Goal: Download file/media

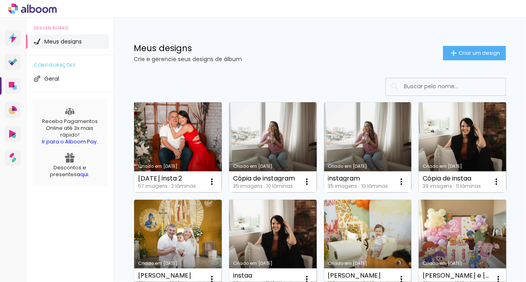
click at [203, 142] on link "Criado em [DATE]" at bounding box center [178, 147] width 88 height 90
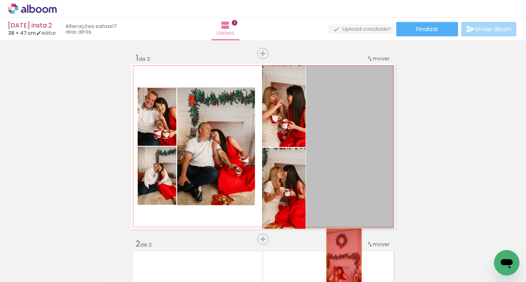
drag, startPoint x: 366, startPoint y: 139, endPoint x: 342, endPoint y: 261, distance: 124.9
click at [342, 261] on quentale-workspace at bounding box center [263, 141] width 526 height 282
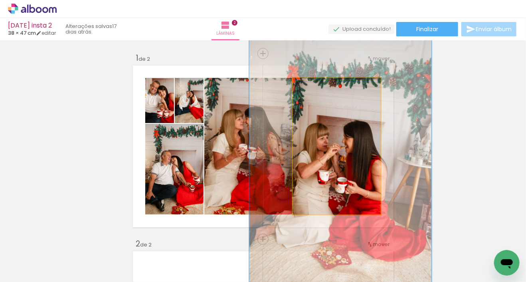
drag, startPoint x: 324, startPoint y: 159, endPoint x: 291, endPoint y: 238, distance: 86.5
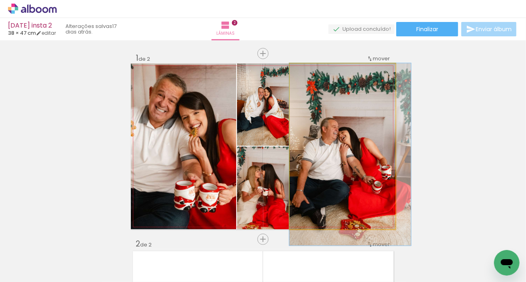
drag, startPoint x: 333, startPoint y: 171, endPoint x: 287, endPoint y: 228, distance: 73.6
click at [328, 256] on quentale-workspace at bounding box center [263, 141] width 526 height 282
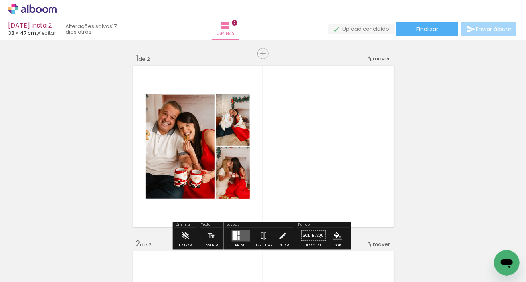
drag, startPoint x: 233, startPoint y: 186, endPoint x: 246, endPoint y: 264, distance: 79.5
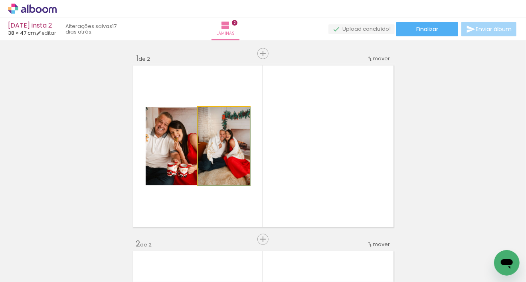
drag, startPoint x: 230, startPoint y: 142, endPoint x: 232, endPoint y: 251, distance: 108.7
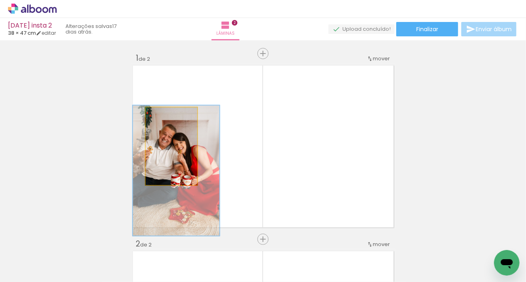
drag, startPoint x: 159, startPoint y: 158, endPoint x: 176, endPoint y: 251, distance: 95.0
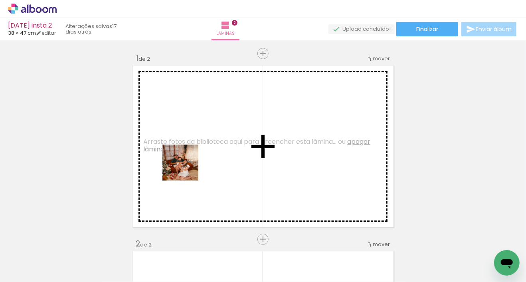
drag, startPoint x: 199, startPoint y: 220, endPoint x: 187, endPoint y: 160, distance: 61.5
click at [187, 160] on quentale-workspace at bounding box center [263, 141] width 526 height 282
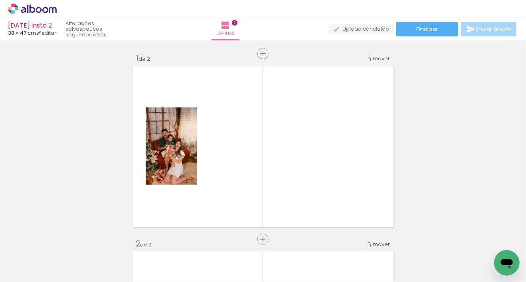
scroll to position [0, 114]
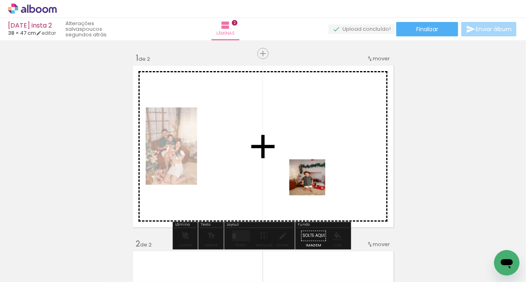
drag, startPoint x: 333, startPoint y: 258, endPoint x: 314, endPoint y: 183, distance: 77.2
click at [314, 183] on quentale-workspace at bounding box center [263, 141] width 526 height 282
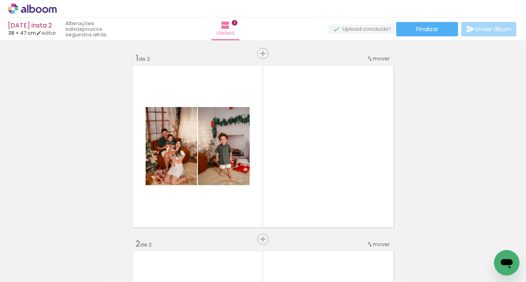
scroll to position [0, 166]
drag, startPoint x: 322, startPoint y: 253, endPoint x: 323, endPoint y: 167, distance: 86.3
click at [323, 167] on quentale-workspace at bounding box center [263, 141] width 526 height 282
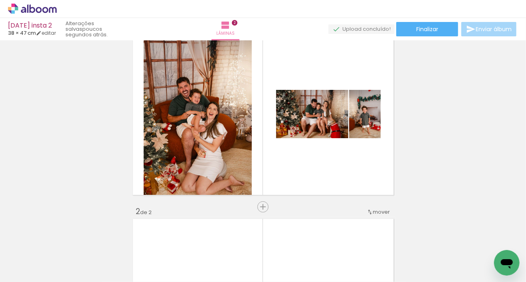
scroll to position [35, 0]
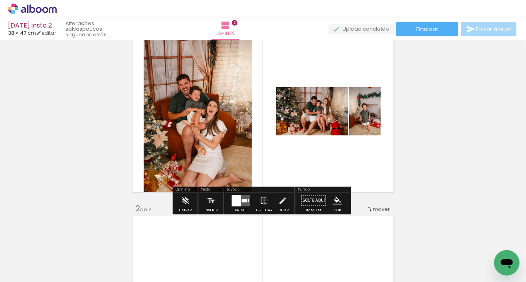
click at [241, 197] on quentale-layouter at bounding box center [241, 200] width 18 height 11
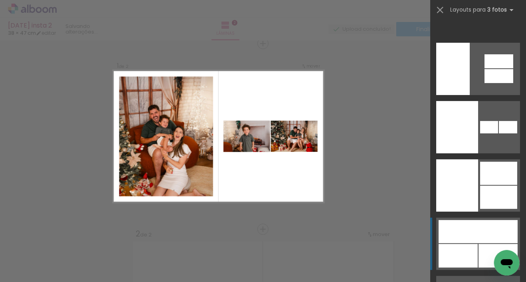
scroll to position [11875, 0]
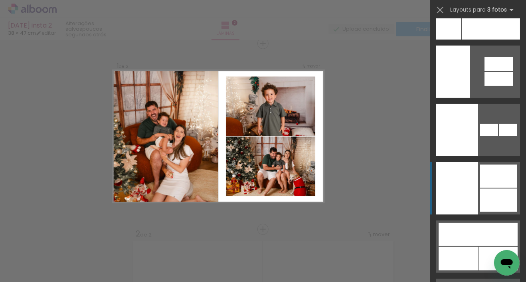
click at [480, 181] on div at bounding box center [498, 176] width 37 height 23
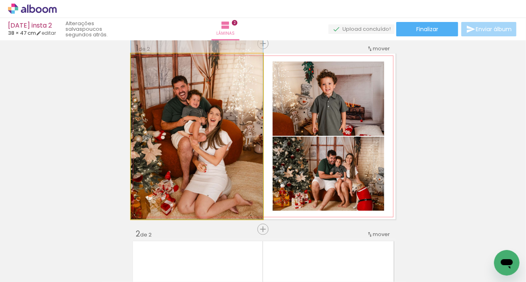
drag, startPoint x: 213, startPoint y: 127, endPoint x: 217, endPoint y: 97, distance: 30.2
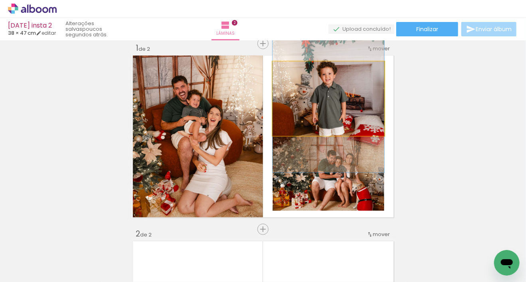
drag, startPoint x: 368, startPoint y: 96, endPoint x: 365, endPoint y: 86, distance: 10.5
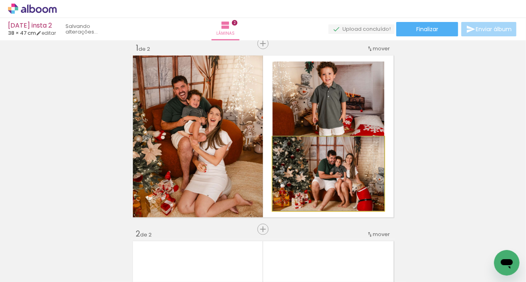
drag, startPoint x: 369, startPoint y: 172, endPoint x: 364, endPoint y: 169, distance: 5.8
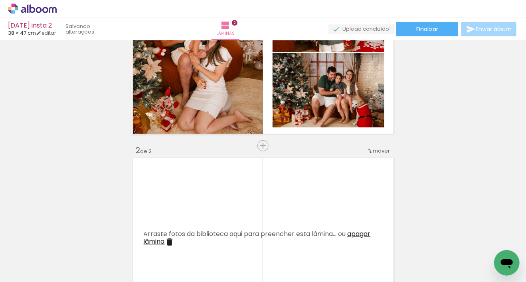
scroll to position [101, 0]
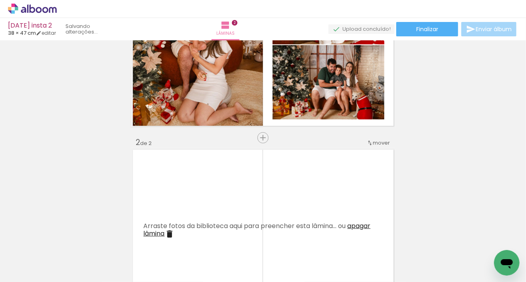
drag, startPoint x: 252, startPoint y: 255, endPoint x: 232, endPoint y: 194, distance: 64.0
click at [232, 194] on quentale-workspace at bounding box center [263, 141] width 526 height 282
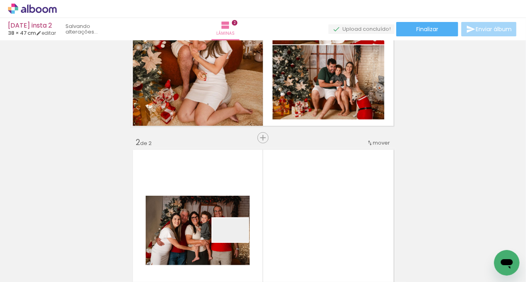
drag, startPoint x: 211, startPoint y: 254, endPoint x: 349, endPoint y: 189, distance: 152.0
click at [349, 189] on quentale-workspace at bounding box center [263, 141] width 526 height 282
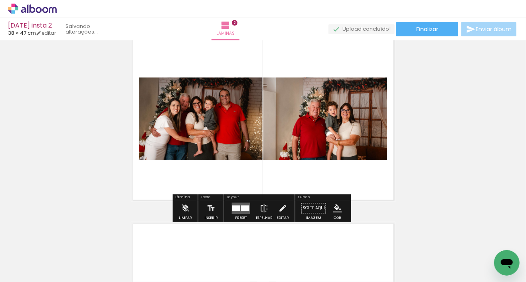
scroll to position [214, 0]
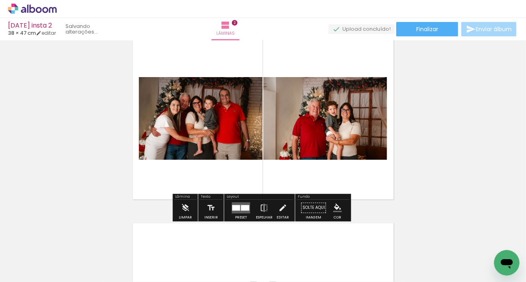
click at [246, 207] on div at bounding box center [245, 208] width 8 height 6
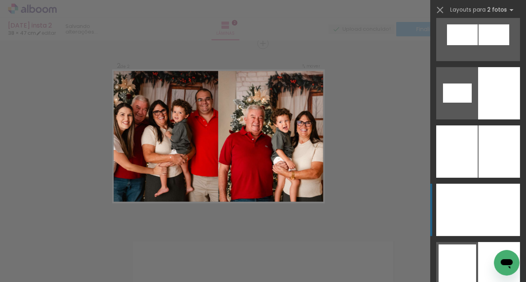
scroll to position [1251, 0]
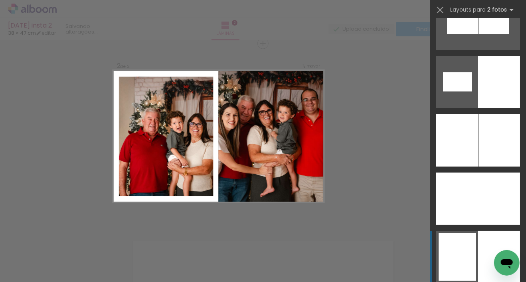
click at [486, 246] on div at bounding box center [499, 257] width 42 height 52
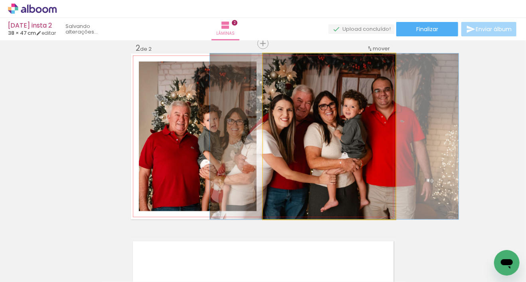
drag, startPoint x: 352, startPoint y: 151, endPoint x: 361, endPoint y: 152, distance: 8.8
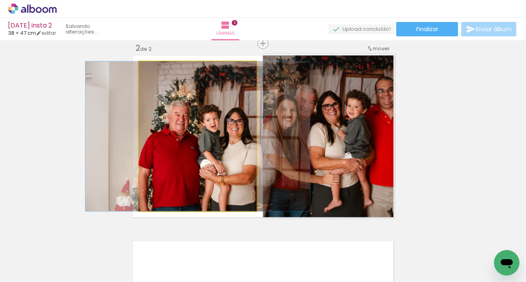
click at [224, 148] on quentale-photo at bounding box center [198, 137] width 118 height 150
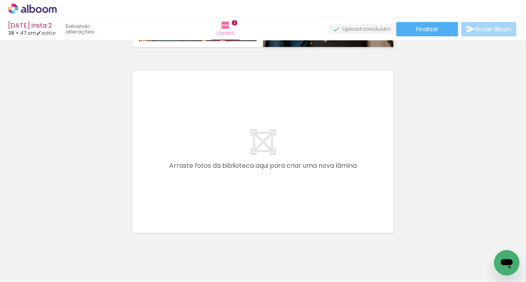
scroll to position [366, 0]
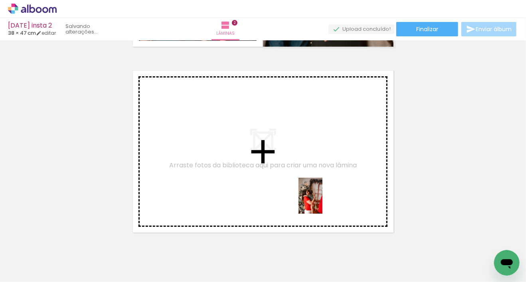
drag, startPoint x: 358, startPoint y: 237, endPoint x: 323, endPoint y: 202, distance: 49.7
click at [323, 202] on quentale-workspace at bounding box center [263, 141] width 526 height 282
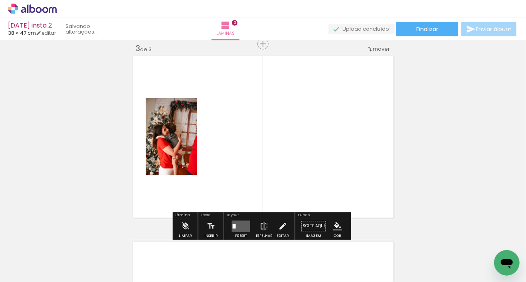
scroll to position [381, 0]
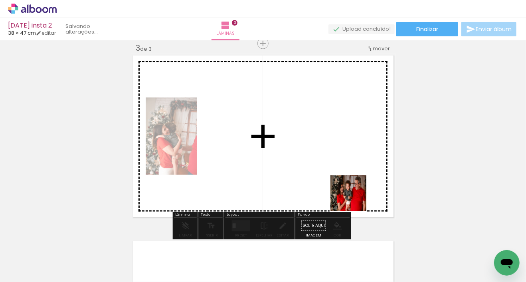
drag, startPoint x: 427, startPoint y: 258, endPoint x: 347, endPoint y: 187, distance: 106.7
click at [347, 187] on quentale-workspace at bounding box center [263, 141] width 526 height 282
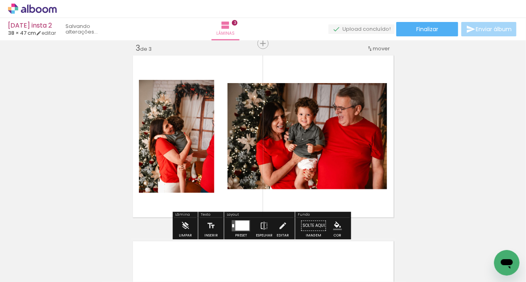
click at [242, 225] on div at bounding box center [243, 226] width 14 height 10
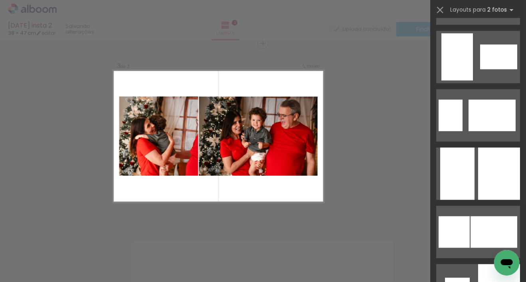
scroll to position [756, 0]
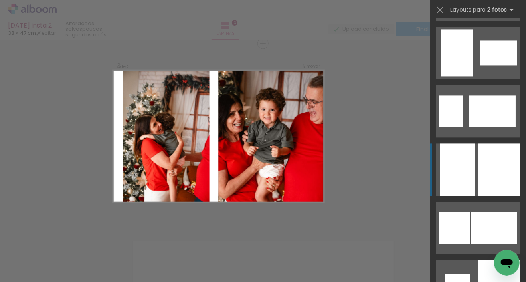
click at [489, 182] on div at bounding box center [499, 169] width 42 height 52
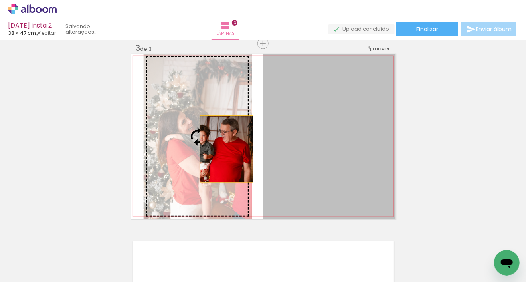
drag, startPoint x: 324, startPoint y: 150, endPoint x: 210, endPoint y: 149, distance: 113.8
click at [0, 0] on slot at bounding box center [0, 0] width 0 height 0
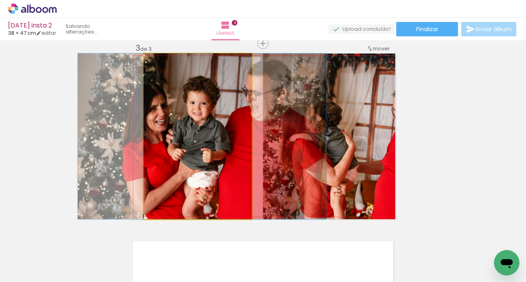
drag, startPoint x: 216, startPoint y: 147, endPoint x: 294, endPoint y: 149, distance: 77.9
click at [0, 0] on slot at bounding box center [0, 0] width 0 height 0
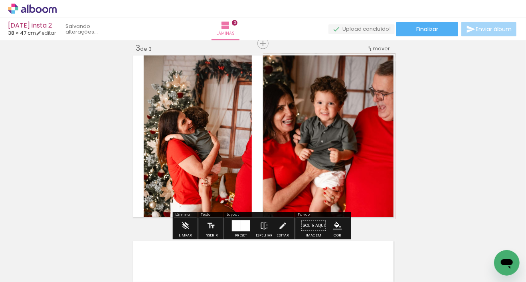
click at [242, 226] on div at bounding box center [245, 225] width 9 height 11
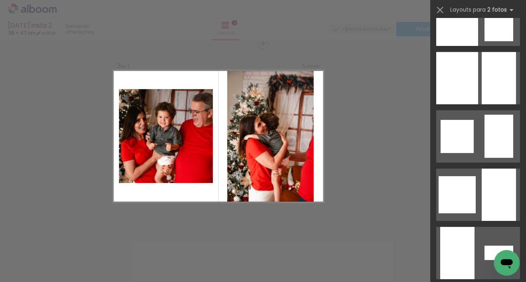
scroll to position [1079, 0]
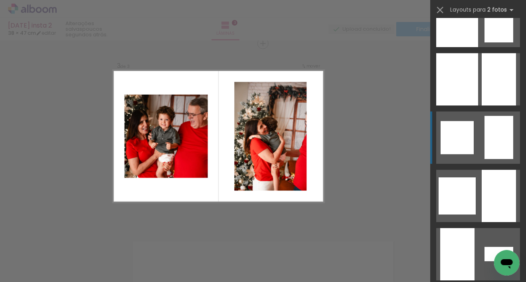
click at [488, 154] on div at bounding box center [499, 137] width 29 height 43
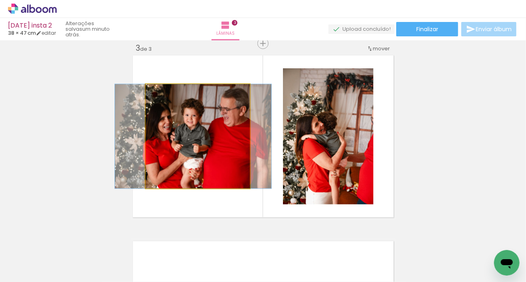
drag, startPoint x: 209, startPoint y: 153, endPoint x: 205, endPoint y: 153, distance: 4.5
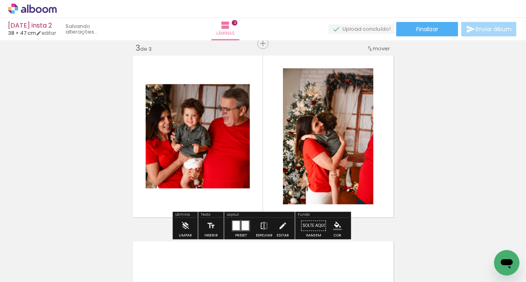
click at [458, 138] on div "Inserir lâmina 1 de 3 Inserir lâmina 2 de 3 Inserir lâmina 3 de 3" at bounding box center [263, 33] width 526 height 743
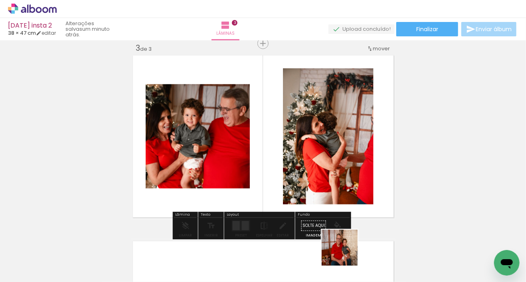
drag, startPoint x: 346, startPoint y: 255, endPoint x: 346, endPoint y: 165, distance: 90.3
click at [346, 165] on quentale-workspace at bounding box center [263, 141] width 526 height 282
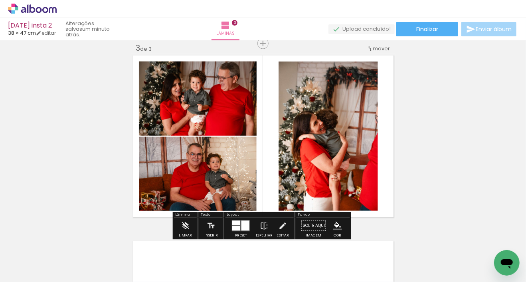
click at [235, 223] on div at bounding box center [236, 223] width 8 height 4
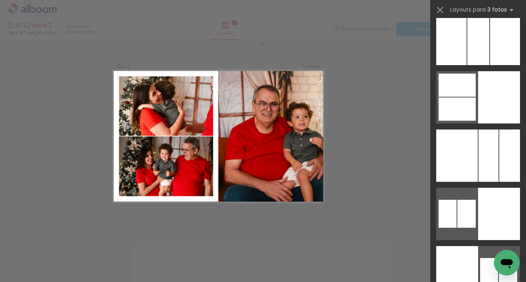
scroll to position [7594, 0]
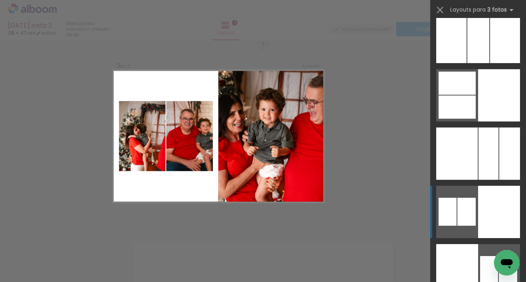
click at [496, 201] on div at bounding box center [499, 212] width 42 height 52
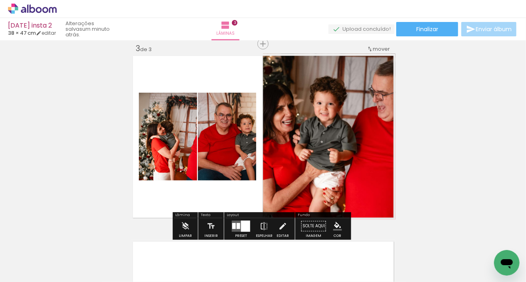
scroll to position [381, 0]
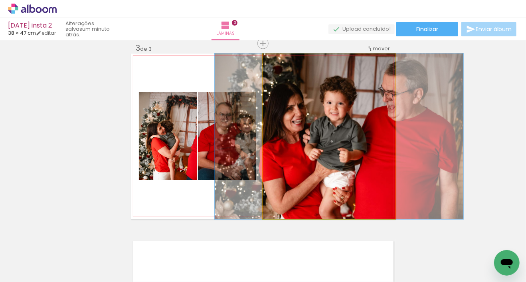
drag, startPoint x: 336, startPoint y: 157, endPoint x: 344, endPoint y: 158, distance: 8.9
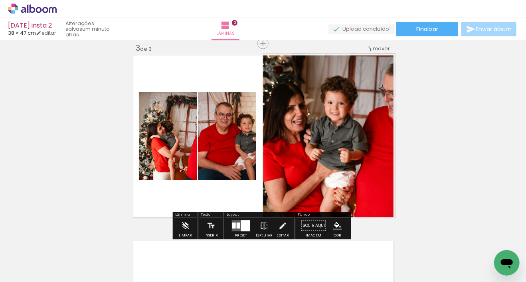
click at [245, 220] on div at bounding box center [245, 225] width 9 height 11
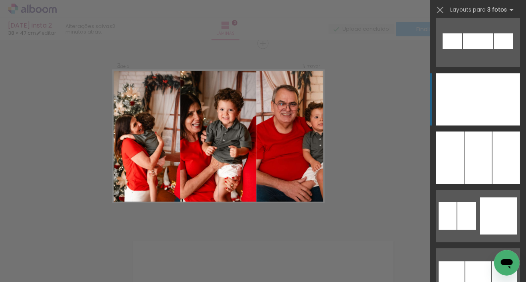
scroll to position [8757, 0]
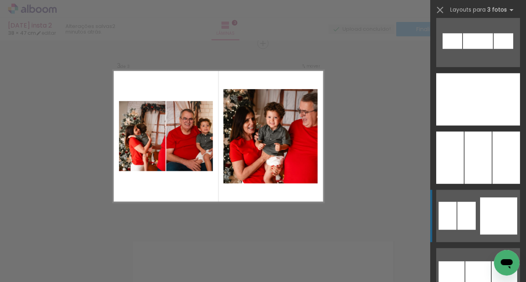
click at [495, 210] on div at bounding box center [498, 215] width 37 height 37
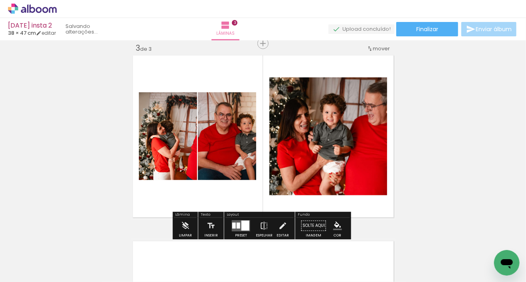
scroll to position [8754, 0]
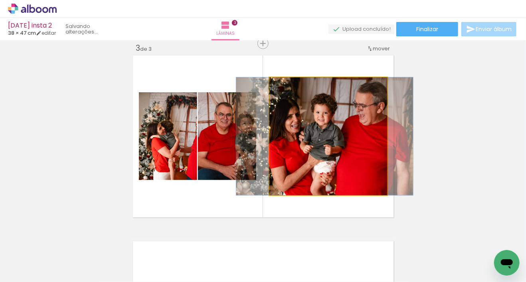
drag, startPoint x: 320, startPoint y: 130, endPoint x: 312, endPoint y: 131, distance: 8.9
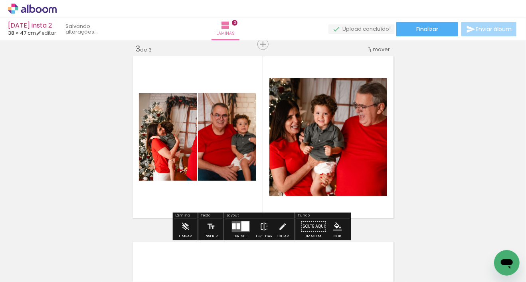
scroll to position [380, 0]
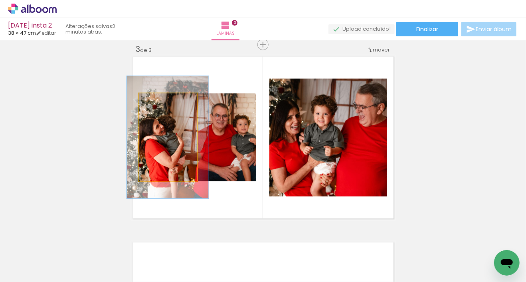
drag, startPoint x: 158, startPoint y: 100, endPoint x: 170, endPoint y: 101, distance: 12.0
type paper-slider "145"
click at [170, 101] on div at bounding box center [167, 101] width 13 height 13
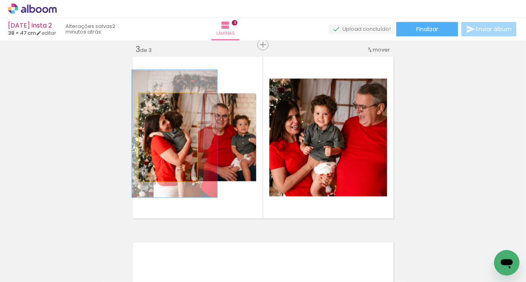
drag, startPoint x: 172, startPoint y: 134, endPoint x: 176, endPoint y: 130, distance: 5.6
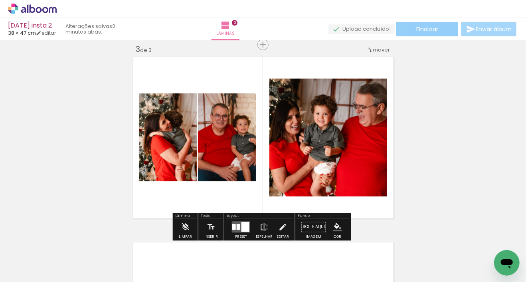
click at [421, 28] on span "Finalizar" at bounding box center [428, 29] width 22 height 6
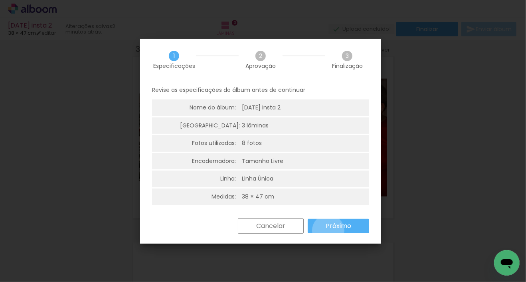
click at [328, 230] on paper-button "Próximo" at bounding box center [339, 226] width 62 height 14
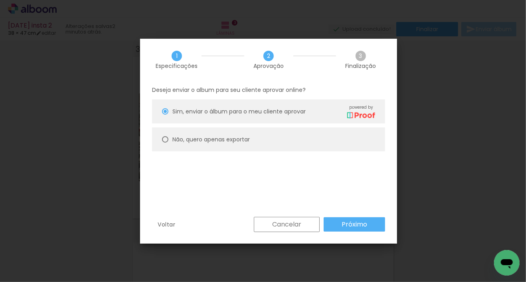
click at [0, 0] on slot "Não, quero apenas exportar" at bounding box center [0, 0] width 0 height 0
type paper-radio-button "on"
click at [375, 227] on paper-button "Próximo" at bounding box center [355, 224] width 62 height 14
type input "Alta, 300 DPI"
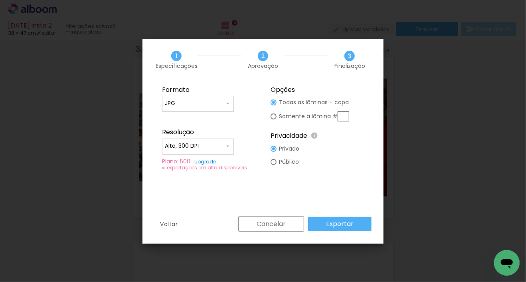
click at [0, 0] on slot "Exportar" at bounding box center [0, 0] width 0 height 0
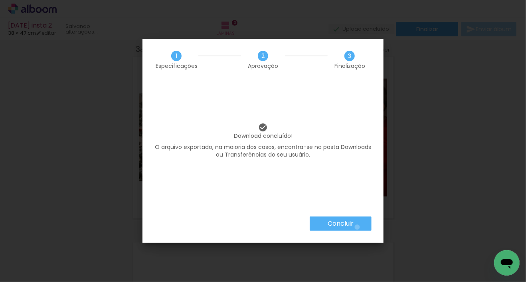
click at [357, 227] on paper-button "Concluir" at bounding box center [341, 223] width 62 height 14
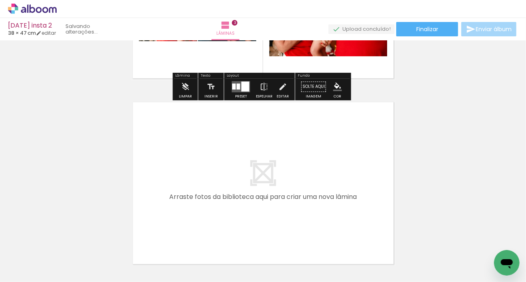
scroll to position [522, 0]
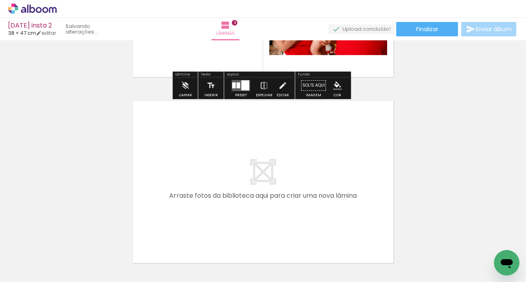
click at [37, 258] on input "Todas as fotos" at bounding box center [22, 257] width 30 height 7
click at [0, 0] on slot "Não utilizadas" at bounding box center [0, 0] width 0 height 0
type input "Não utilizadas"
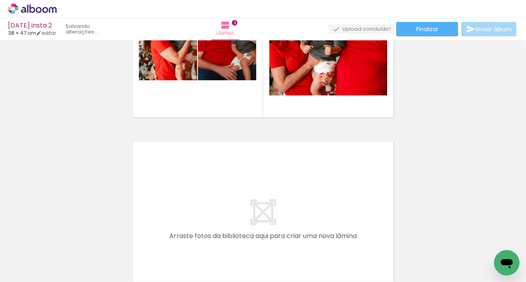
scroll to position [0, 438]
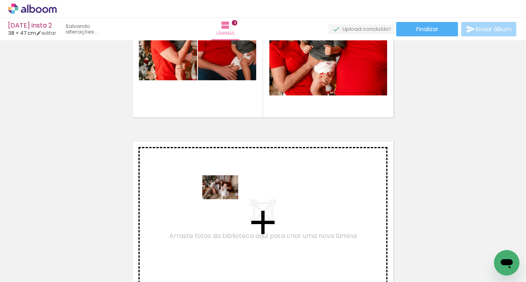
drag, startPoint x: 266, startPoint y: 246, endPoint x: 226, endPoint y: 199, distance: 61.8
click at [226, 199] on quentale-workspace at bounding box center [263, 141] width 526 height 282
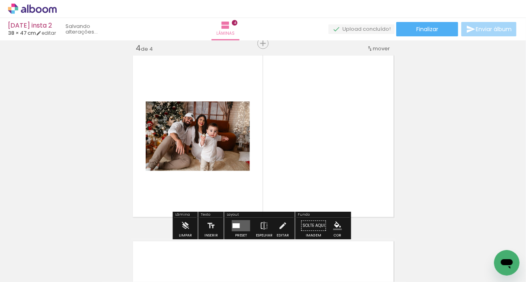
scroll to position [567, 0]
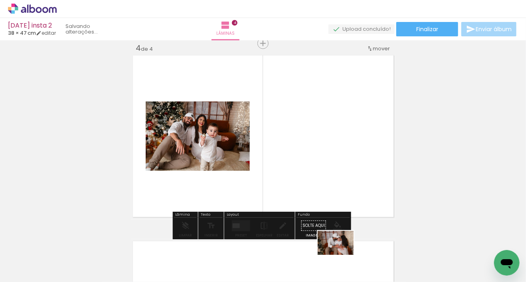
drag, startPoint x: 322, startPoint y: 246, endPoint x: 342, endPoint y: 263, distance: 26.6
click at [333, 262] on div at bounding box center [314, 255] width 40 height 26
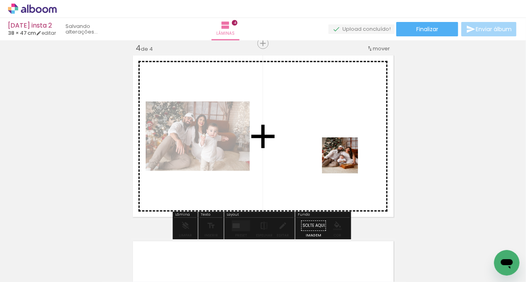
drag, startPoint x: 226, startPoint y: 257, endPoint x: 347, endPoint y: 160, distance: 155.5
click at [347, 160] on quentale-workspace at bounding box center [263, 141] width 526 height 282
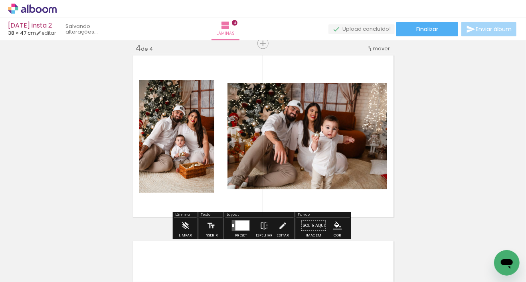
click at [242, 230] on div at bounding box center [243, 226] width 14 height 10
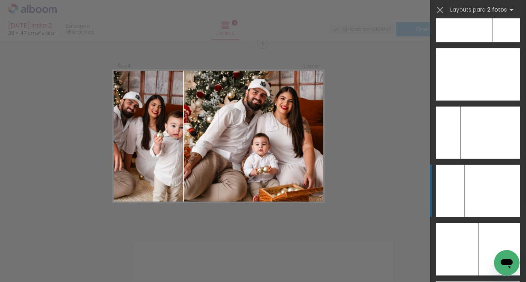
scroll to position [4368, 0]
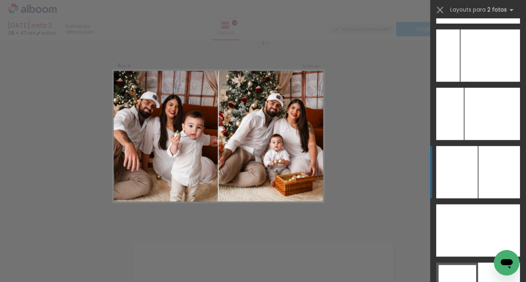
click at [486, 168] on div at bounding box center [500, 172] width 42 height 52
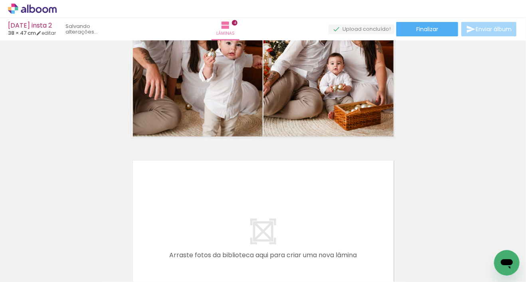
scroll to position [653, 0]
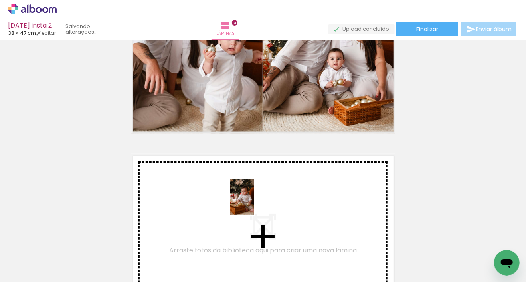
drag, startPoint x: 393, startPoint y: 250, endPoint x: 254, endPoint y: 203, distance: 146.1
click at [254, 203] on quentale-workspace at bounding box center [263, 141] width 526 height 282
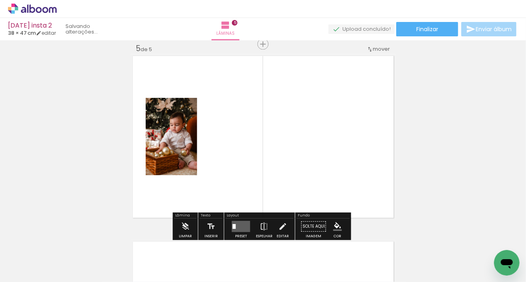
scroll to position [753, 0]
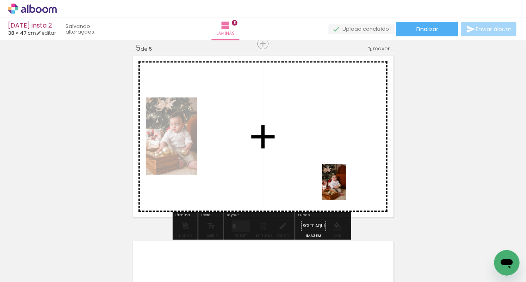
drag, startPoint x: 383, startPoint y: 233, endPoint x: 339, endPoint y: 188, distance: 62.7
click at [338, 187] on quentale-workspace at bounding box center [263, 141] width 526 height 282
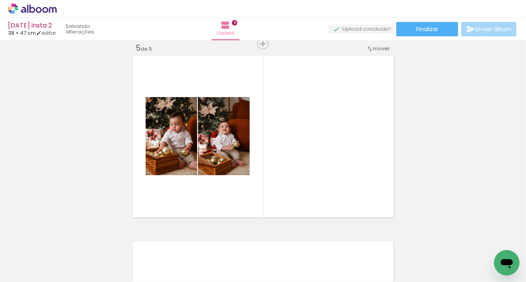
scroll to position [0, 1554]
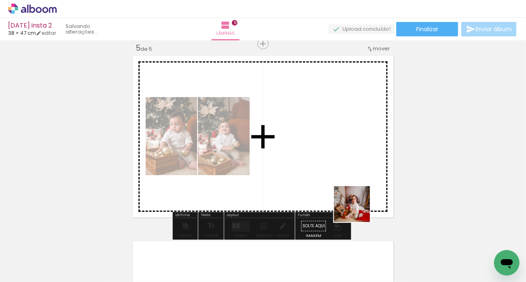
drag, startPoint x: 407, startPoint y: 250, endPoint x: 332, endPoint y: 153, distance: 123.6
click at [332, 153] on quentale-workspace at bounding box center [263, 141] width 526 height 282
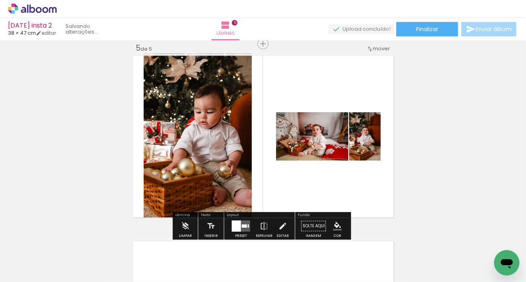
scroll to position [0, 1509]
click at [234, 228] on div at bounding box center [236, 225] width 9 height 11
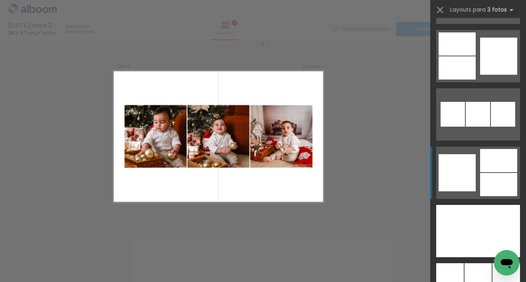
scroll to position [7814, 0]
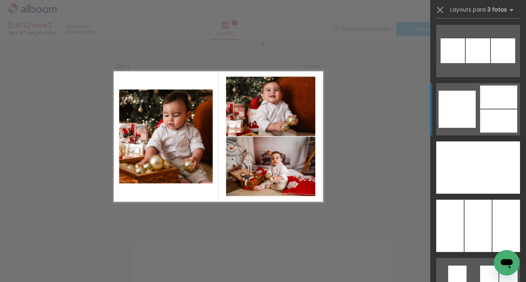
click at [480, 105] on div at bounding box center [498, 96] width 37 height 23
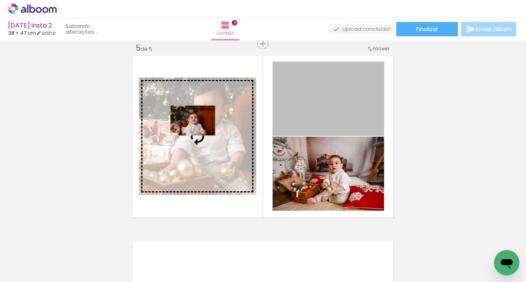
drag, startPoint x: 321, startPoint y: 97, endPoint x: 191, endPoint y: 120, distance: 132.6
click at [0, 0] on slot at bounding box center [0, 0] width 0 height 0
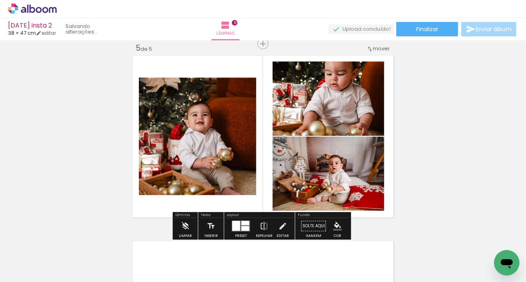
click at [203, 123] on quentale-photo at bounding box center [197, 135] width 117 height 117
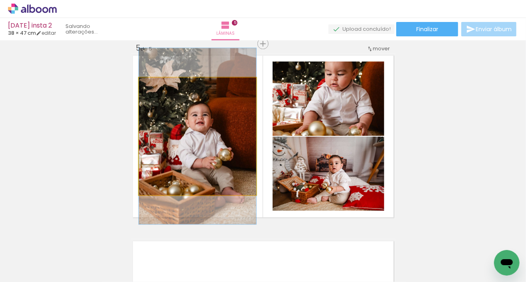
click at [203, 123] on quentale-photo at bounding box center [197, 135] width 117 height 117
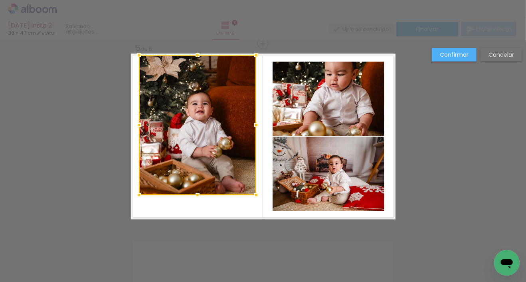
drag, startPoint x: 195, startPoint y: 76, endPoint x: 195, endPoint y: 53, distance: 22.8
click at [195, 53] on div at bounding box center [198, 55] width 16 height 16
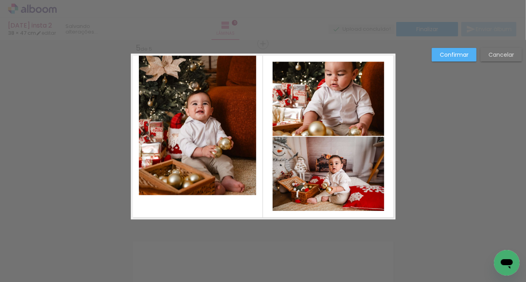
click at [207, 189] on quentale-photo at bounding box center [197, 125] width 117 height 140
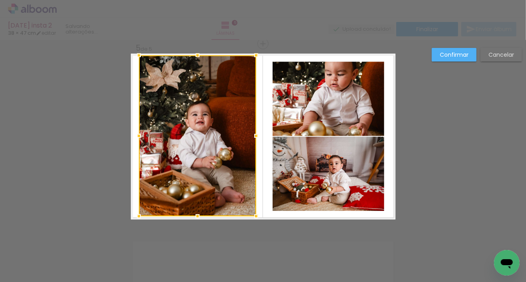
drag, startPoint x: 194, startPoint y: 194, endPoint x: 191, endPoint y: 215, distance: 21.3
click at [191, 215] on div at bounding box center [198, 216] width 16 height 16
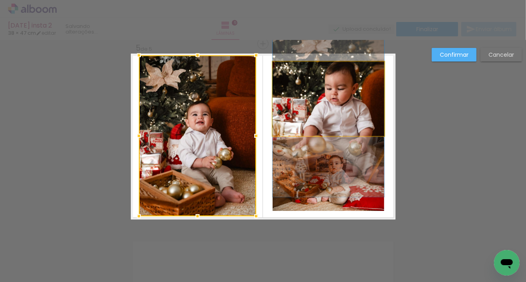
drag, startPoint x: 343, startPoint y: 113, endPoint x: 343, endPoint y: 127, distance: 14.4
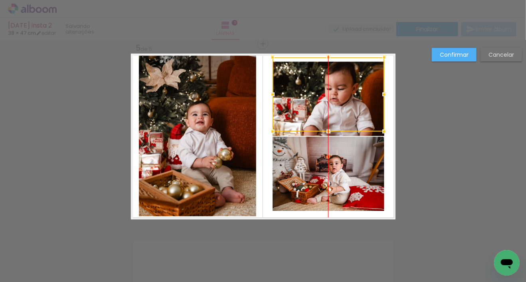
drag, startPoint x: 348, startPoint y: 114, endPoint x: 349, endPoint y: 108, distance: 5.6
click at [349, 108] on div at bounding box center [329, 94] width 112 height 74
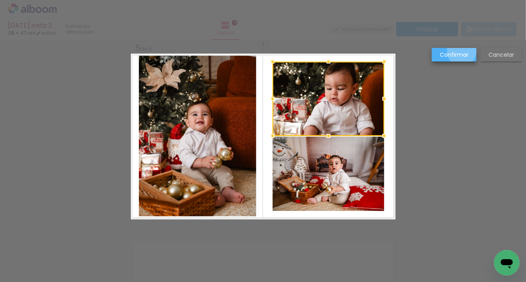
click at [0, 0] on slot "Confirmar" at bounding box center [0, 0] width 0 height 0
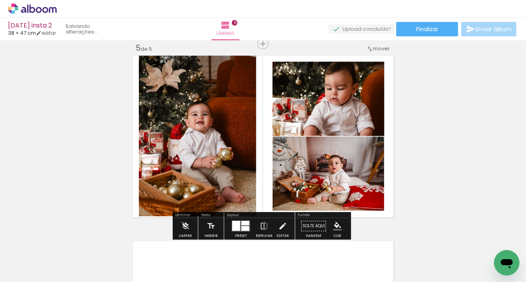
click at [187, 149] on quentale-photo at bounding box center [197, 135] width 117 height 161
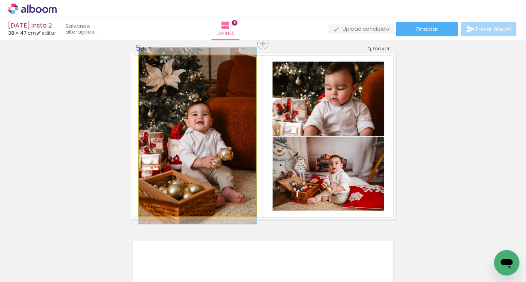
click at [189, 147] on quentale-photo at bounding box center [197, 135] width 117 height 161
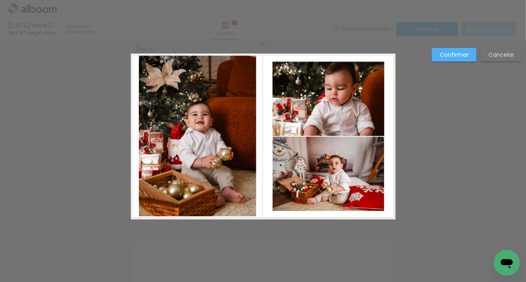
click at [205, 199] on quentale-photo at bounding box center [197, 135] width 117 height 161
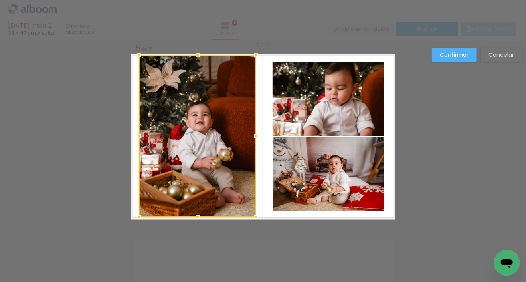
click at [196, 218] on div at bounding box center [198, 217] width 16 height 16
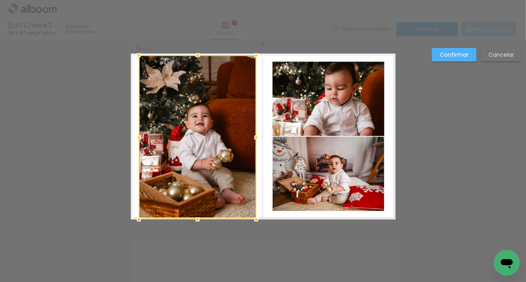
click at [461, 59] on paper-button "Confirmar" at bounding box center [454, 55] width 45 height 14
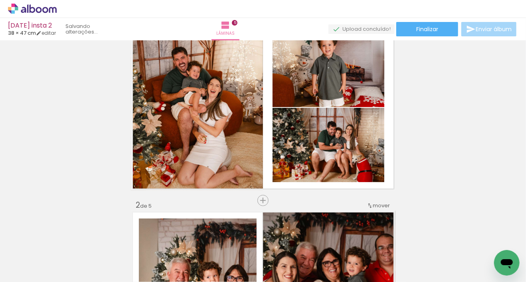
scroll to position [0, 0]
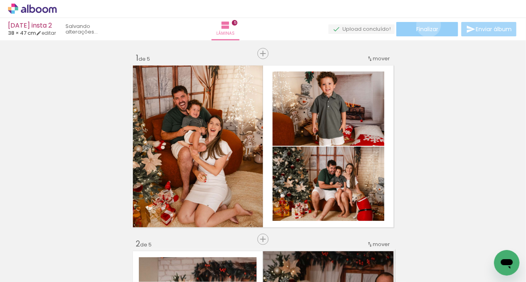
click at [426, 25] on paper-button "Finalizar" at bounding box center [428, 29] width 62 height 14
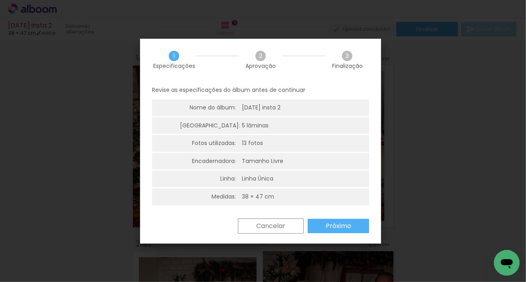
click at [0, 0] on slot "Próximo" at bounding box center [0, 0] width 0 height 0
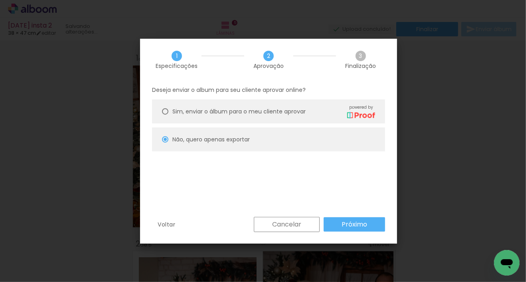
click at [370, 222] on paper-button "Próximo" at bounding box center [355, 224] width 62 height 14
type input "Alta, 300 DPI"
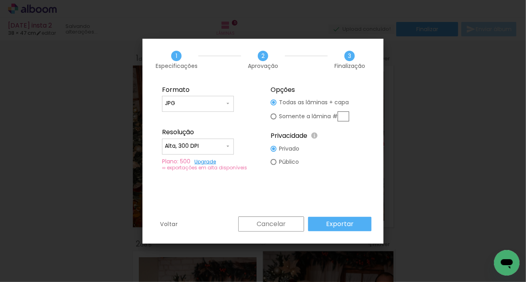
click at [354, 226] on paper-button "Exportar" at bounding box center [340, 224] width 64 height 14
click at [269, 115] on fieldset "Opções Todas as lâminas + capa Somente a lâmina # Privacidade Todo o conteúdo o…" at bounding box center [317, 128] width 107 height 95
click at [276, 118] on div at bounding box center [274, 116] width 6 height 6
type paper-radio-button "on"
click at [272, 104] on div at bounding box center [274, 102] width 6 height 6
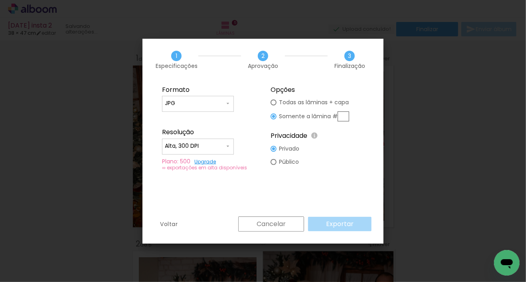
type paper-radio-button "on"
click at [0, 0] on slot "Exportar" at bounding box center [0, 0] width 0 height 0
click at [210, 147] on input "Alta, 300 DPI" at bounding box center [195, 146] width 60 height 8
click at [205, 143] on paper-item "Alta, 300 DPI" at bounding box center [198, 145] width 72 height 16
click at [275, 117] on div at bounding box center [274, 116] width 6 height 6
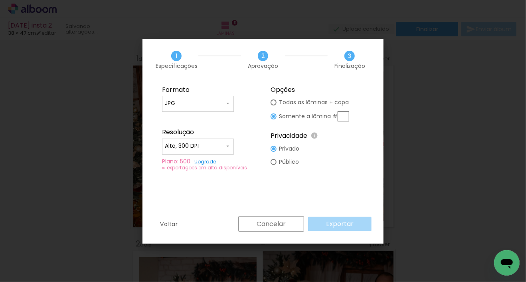
click at [273, 95] on fieldset "Opções Todas as lâminas + capa Somente a lâmina # Privacidade Todo o conteúdo o…" at bounding box center [317, 128] width 107 height 95
click at [274, 104] on div at bounding box center [274, 102] width 6 height 6
click at [192, 104] on input "JPG" at bounding box center [195, 103] width 60 height 8
click at [196, 103] on paper-item "JPG" at bounding box center [198, 102] width 72 height 16
click at [0, 0] on slot "Exportar" at bounding box center [0, 0] width 0 height 0
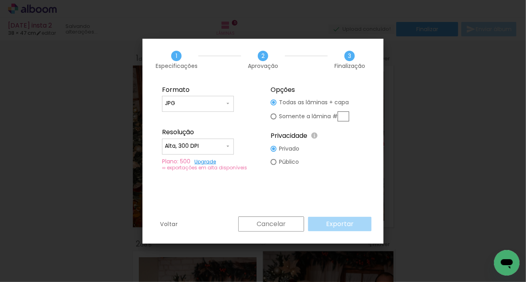
click at [290, 228] on paper-button "Cancelar" at bounding box center [271, 223] width 66 height 15
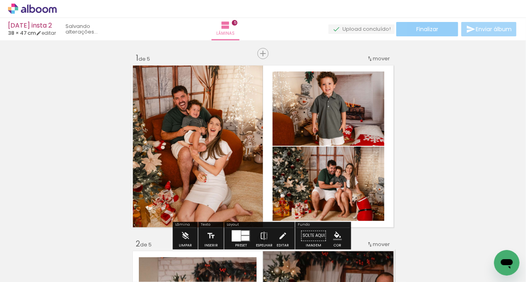
click at [434, 26] on span "Finalizar" at bounding box center [428, 29] width 22 height 6
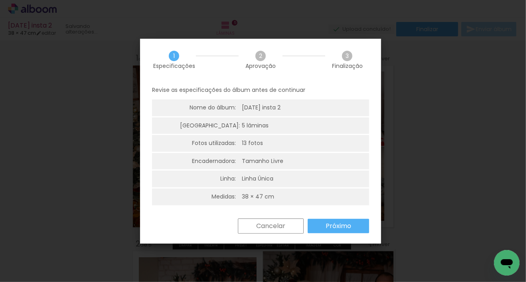
click at [338, 222] on paper-button "Próximo" at bounding box center [339, 226] width 62 height 14
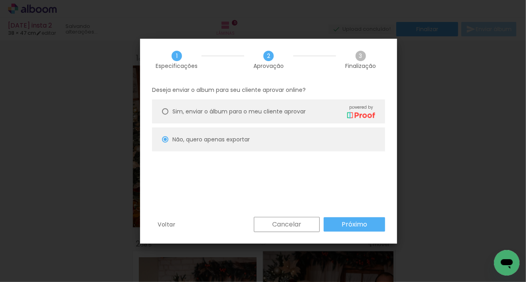
click at [354, 218] on paper-button "Próximo" at bounding box center [355, 224] width 62 height 14
type input "Alta, 300 DPI"
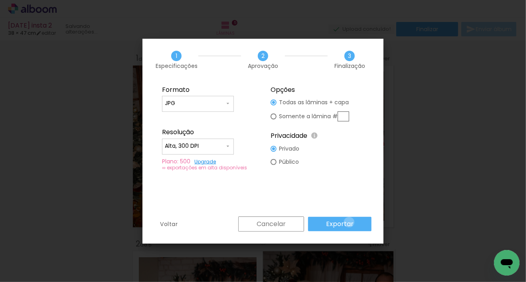
click at [0, 0] on slot "Exportar" at bounding box center [0, 0] width 0 height 0
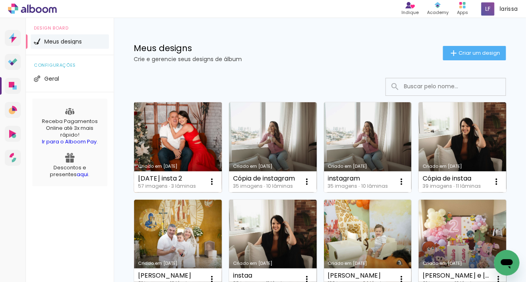
click at [155, 138] on link "Criado em [DATE]" at bounding box center [178, 147] width 88 height 90
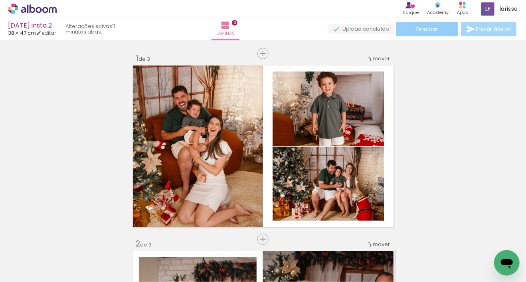
click at [425, 30] on span "Finalizar" at bounding box center [428, 29] width 22 height 6
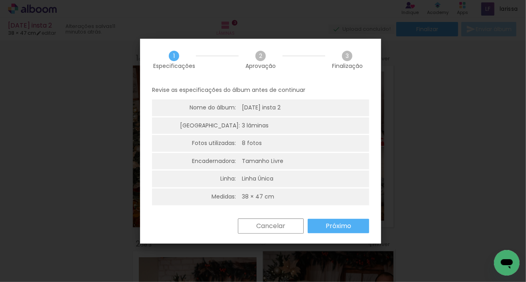
scroll to position [1, 0]
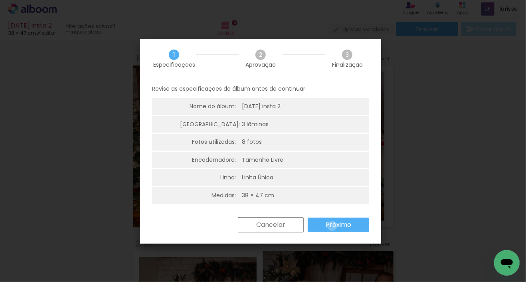
click at [0, 0] on slot "Próximo" at bounding box center [0, 0] width 0 height 0
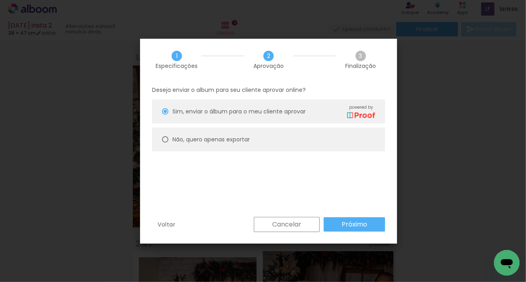
click at [0, 0] on slot "Não, quero apenas exportar" at bounding box center [0, 0] width 0 height 0
type paper-radio-button "on"
click at [383, 241] on div "Voltar Cancelar Próximo" at bounding box center [268, 230] width 257 height 27
click at [371, 217] on div "Cancelar Próximo" at bounding box center [317, 224] width 135 height 15
click at [372, 225] on paper-button "Próximo" at bounding box center [355, 224] width 62 height 14
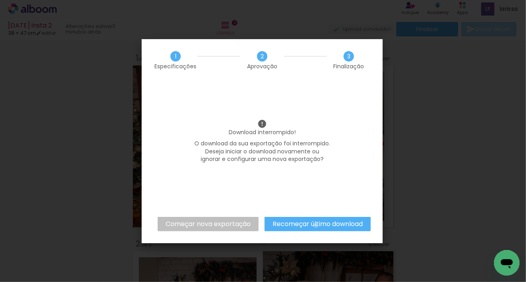
click at [0, 0] on slot "Recomeçar último download" at bounding box center [0, 0] width 0 height 0
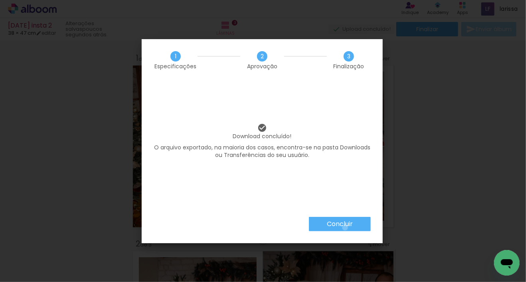
click at [0, 0] on slot "Concluir" at bounding box center [0, 0] width 0 height 0
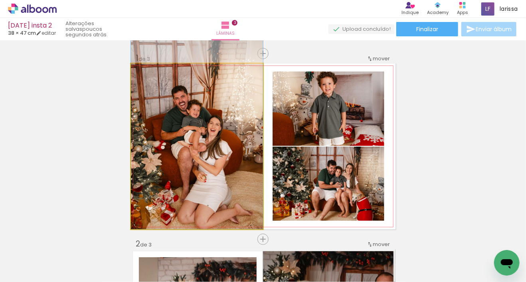
drag, startPoint x: 224, startPoint y: 139, endPoint x: 232, endPoint y: 219, distance: 81.1
click at [232, 255] on quentale-workspace at bounding box center [263, 141] width 526 height 282
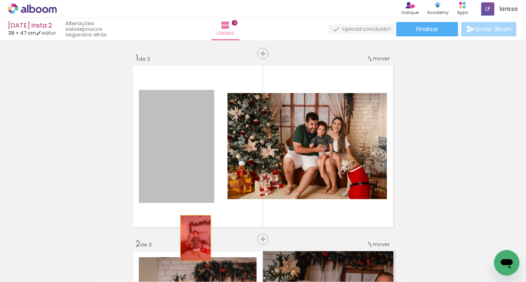
drag, startPoint x: 182, startPoint y: 155, endPoint x: 195, endPoint y: 250, distance: 96.4
click at [196, 263] on quentale-workspace at bounding box center [263, 141] width 526 height 282
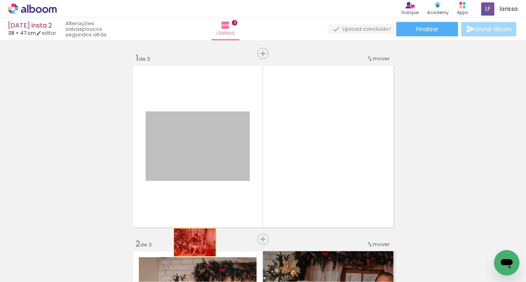
drag, startPoint x: 193, startPoint y: 148, endPoint x: 192, endPoint y: 243, distance: 95.1
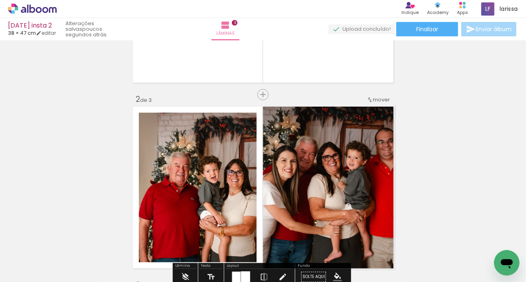
scroll to position [145, 0]
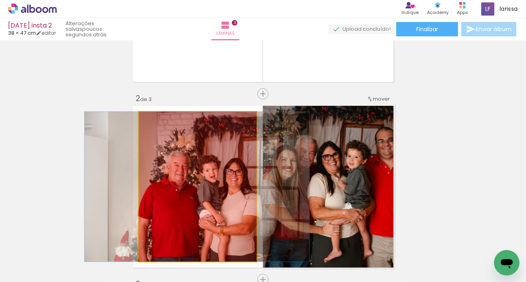
drag, startPoint x: 205, startPoint y: 177, endPoint x: 203, endPoint y: 249, distance: 72.3
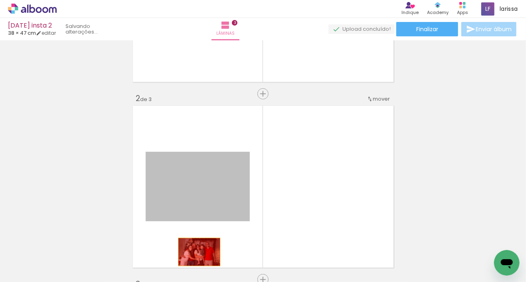
drag, startPoint x: 202, startPoint y: 195, endPoint x: 196, endPoint y: 262, distance: 67.7
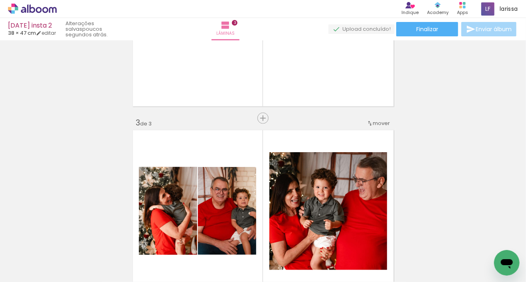
scroll to position [384, 0]
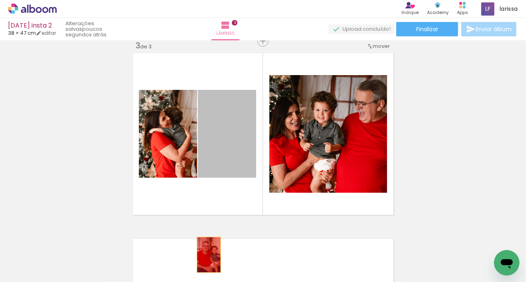
drag, startPoint x: 212, startPoint y: 198, endPoint x: 206, endPoint y: 253, distance: 55.5
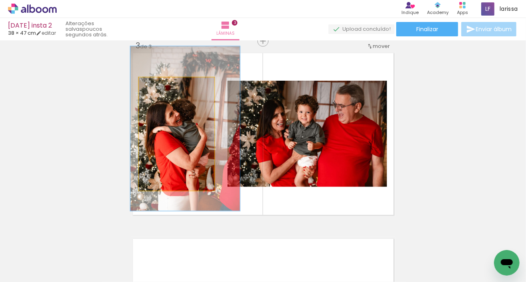
drag, startPoint x: 175, startPoint y: 141, endPoint x: 176, endPoint y: 250, distance: 109.8
click at [175, 259] on quentale-workspace at bounding box center [263, 141] width 526 height 282
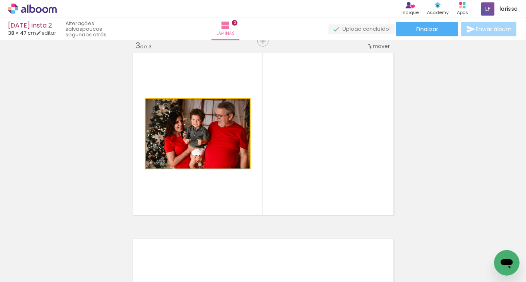
drag, startPoint x: 199, startPoint y: 133, endPoint x: 192, endPoint y: 250, distance: 117.2
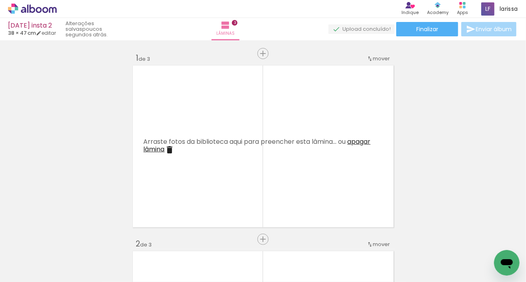
scroll to position [0, 759]
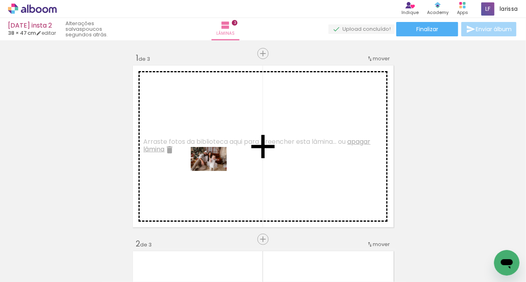
drag, startPoint x: 305, startPoint y: 266, endPoint x: 215, endPoint y: 170, distance: 131.7
click at [215, 170] on quentale-workspace at bounding box center [263, 141] width 526 height 282
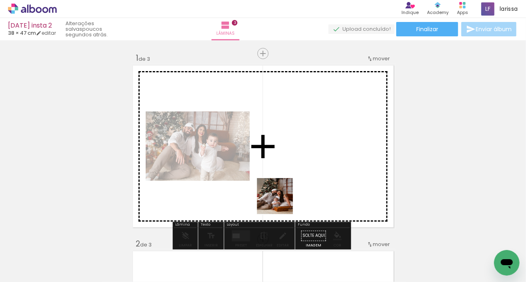
drag, startPoint x: 223, startPoint y: 260, endPoint x: 338, endPoint y: 162, distance: 150.2
click at [338, 162] on quentale-workspace at bounding box center [263, 141] width 526 height 282
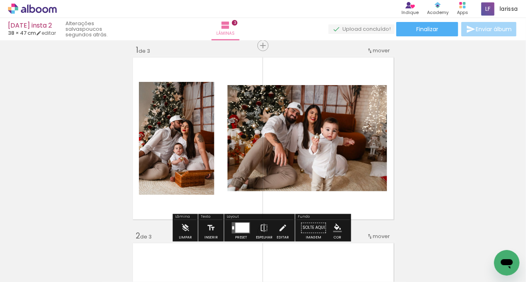
scroll to position [21, 0]
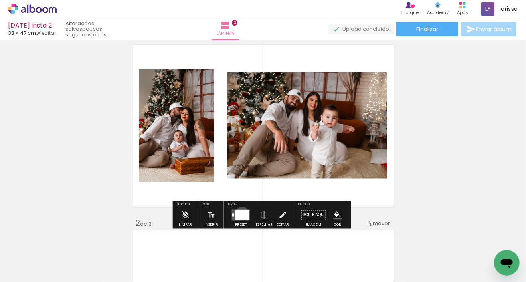
click at [240, 213] on div at bounding box center [243, 215] width 14 height 10
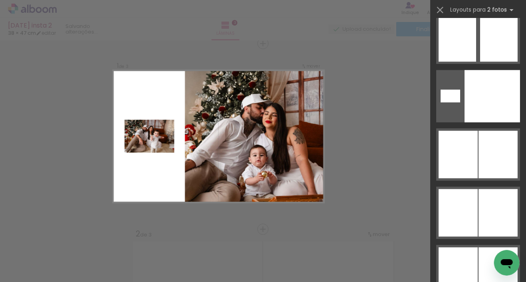
scroll to position [4664, 0]
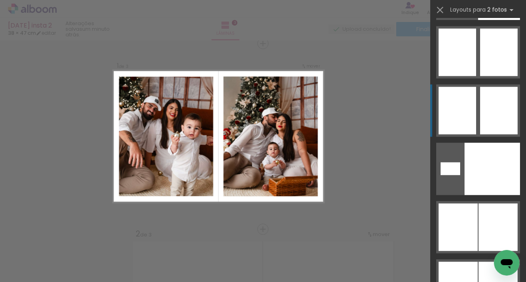
click at [480, 102] on div at bounding box center [499, 111] width 38 height 48
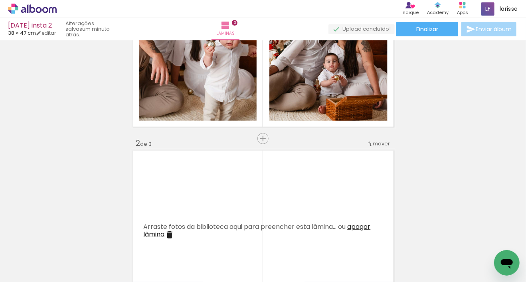
scroll to position [0, 972]
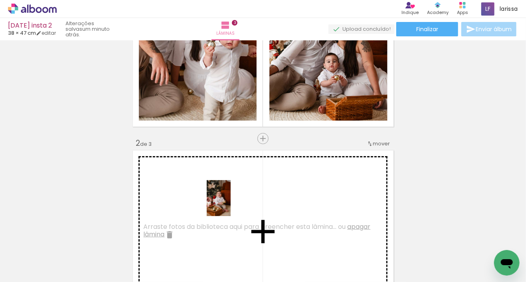
drag, startPoint x: 356, startPoint y: 256, endPoint x: 229, endPoint y: 204, distance: 137.2
click at [229, 204] on quentale-workspace at bounding box center [263, 141] width 526 height 282
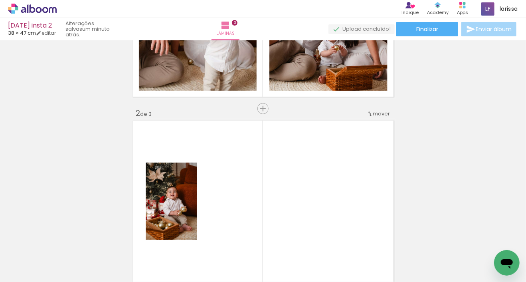
scroll to position [0, 2091]
drag, startPoint x: 391, startPoint y: 250, endPoint x: 326, endPoint y: 203, distance: 80.0
click at [326, 203] on quentale-workspace at bounding box center [263, 141] width 526 height 282
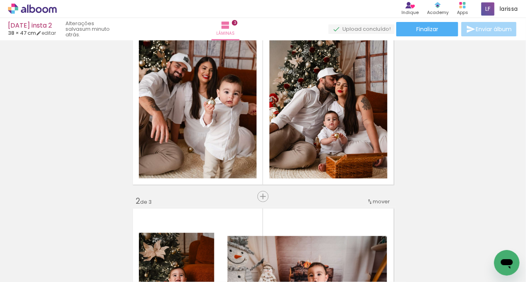
scroll to position [43, 0]
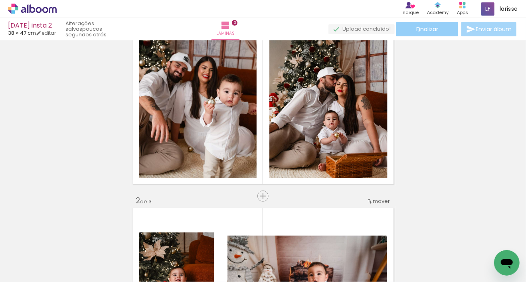
click at [417, 31] on span "Finalizar" at bounding box center [428, 29] width 22 height 6
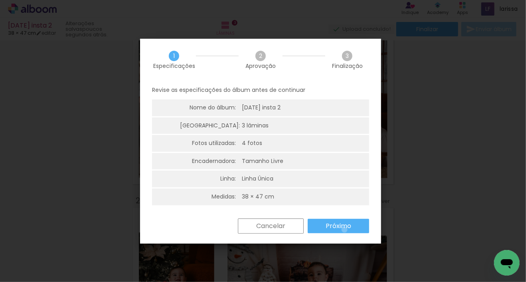
click at [0, 0] on slot "Próximo" at bounding box center [0, 0] width 0 height 0
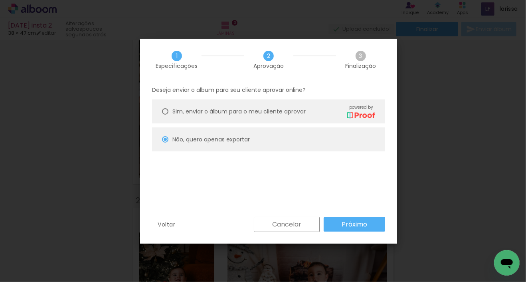
click at [0, 0] on slot "Próximo" at bounding box center [0, 0] width 0 height 0
type input "Alta, 300 DPI"
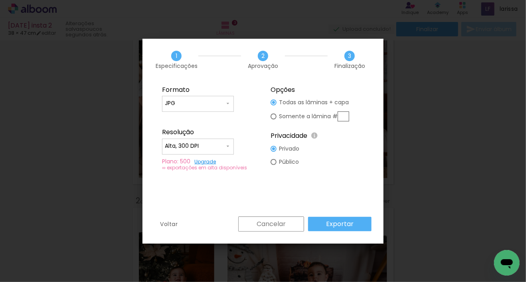
click at [357, 222] on paper-button "Exportar" at bounding box center [340, 224] width 64 height 14
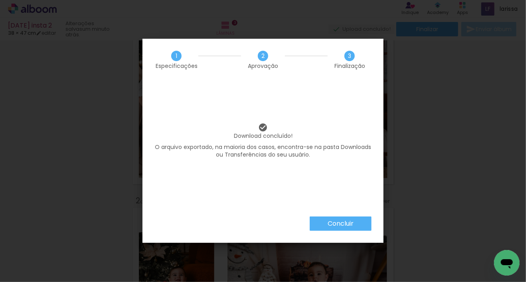
click at [0, 0] on slot "Concluir" at bounding box center [0, 0] width 0 height 0
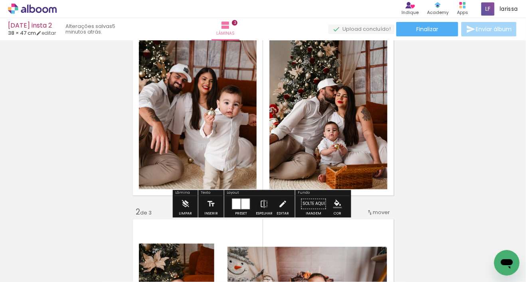
scroll to position [32, 0]
click at [45, 12] on icon at bounding box center [45, 10] width 6 height 6
